Goal: Check status: Check status

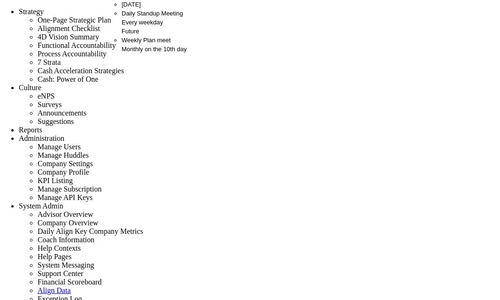
click at [122, 26] on font "Every weekday" at bounding box center [142, 22] width 41 height 7
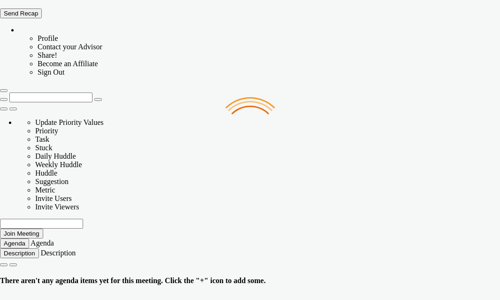
type input "[DATE]"
